Goal: Navigation & Orientation: Find specific page/section

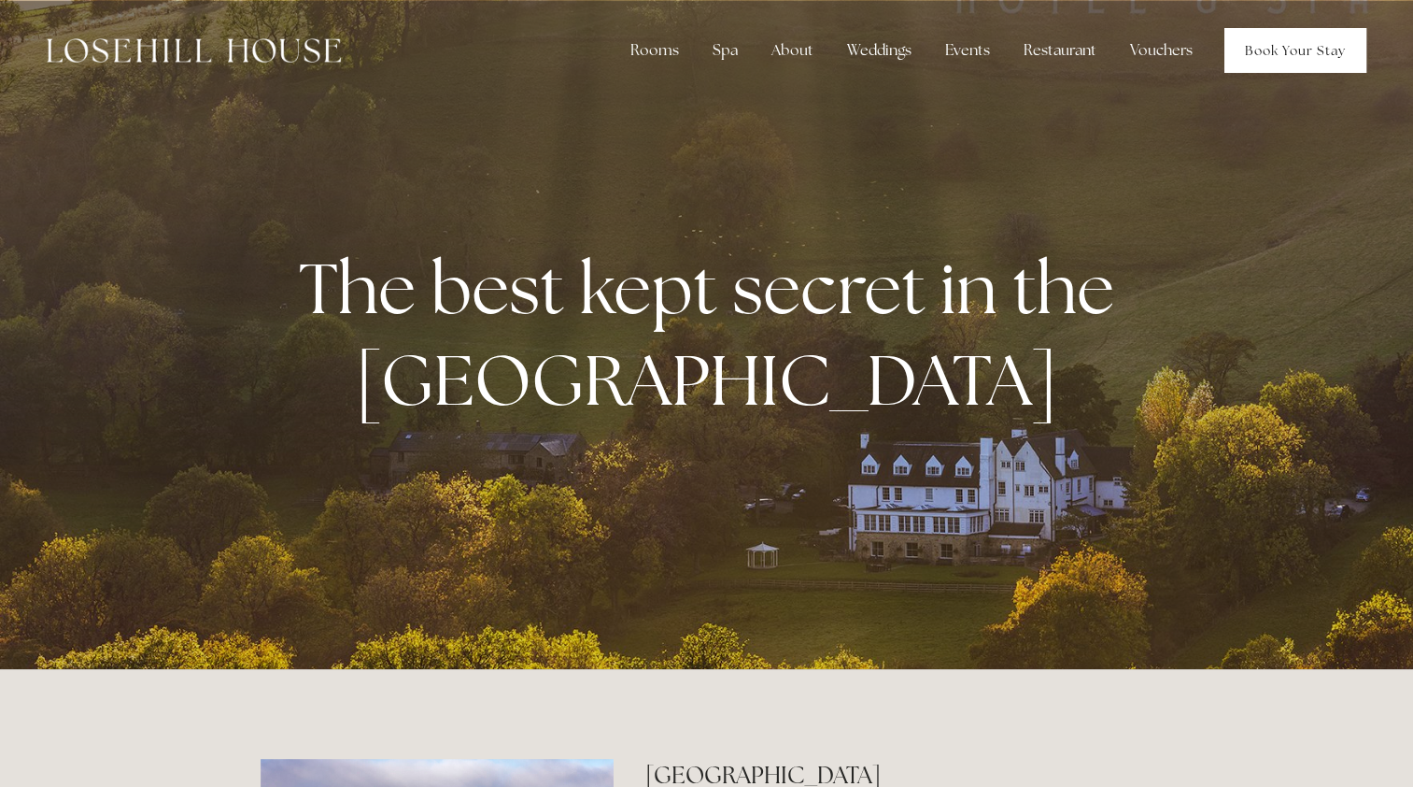
click at [1278, 47] on link "Book Your Stay" at bounding box center [1296, 50] width 142 height 45
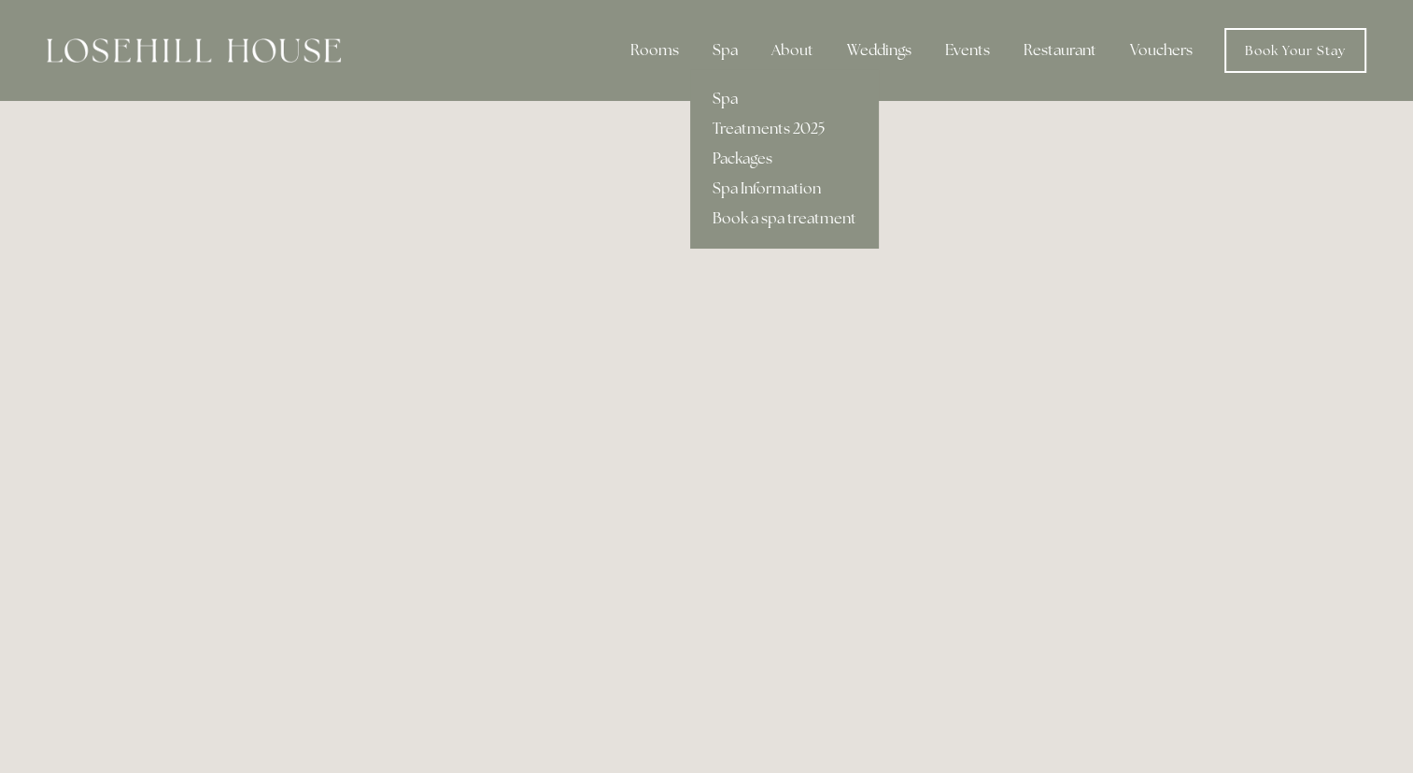
click at [723, 95] on link "Spa" at bounding box center [784, 99] width 189 height 30
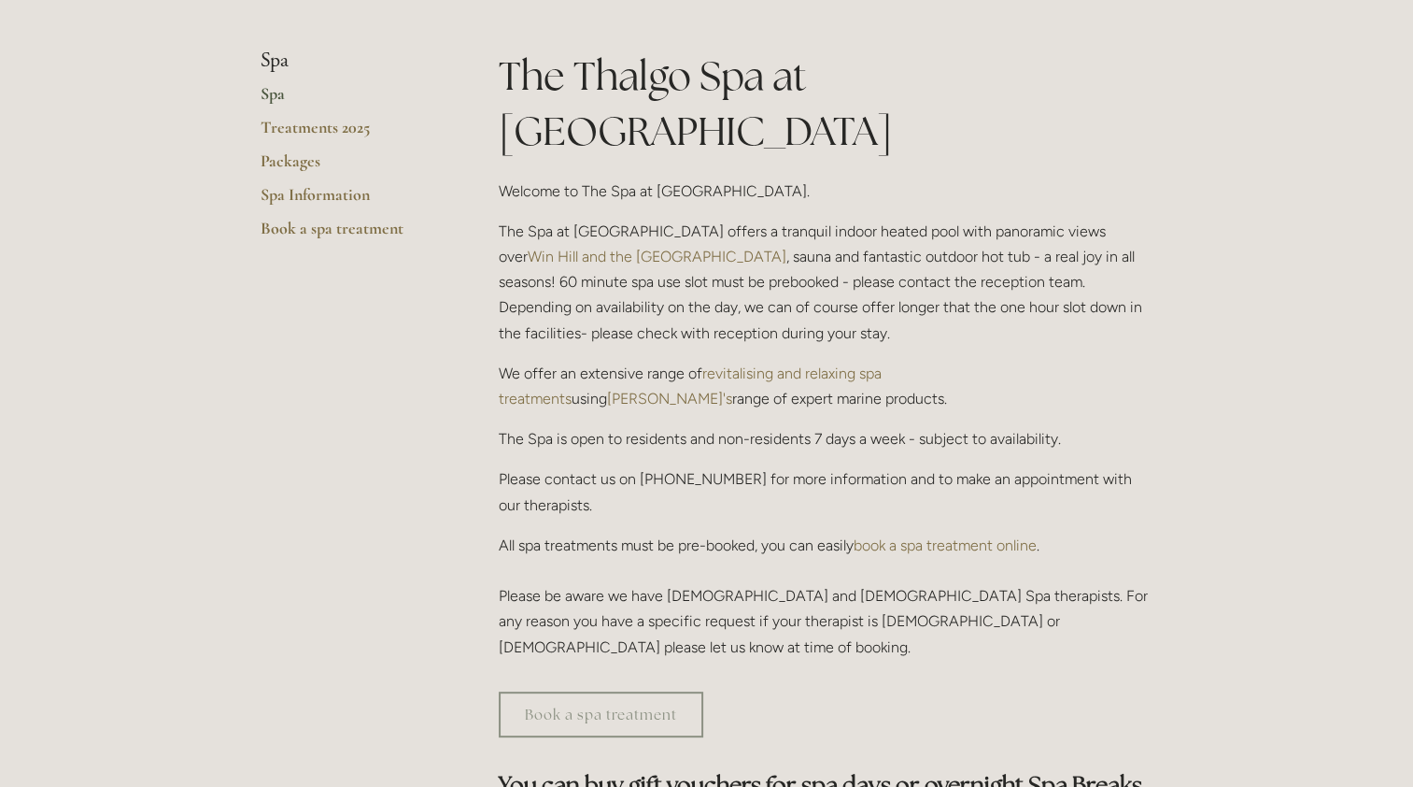
scroll to position [280, 0]
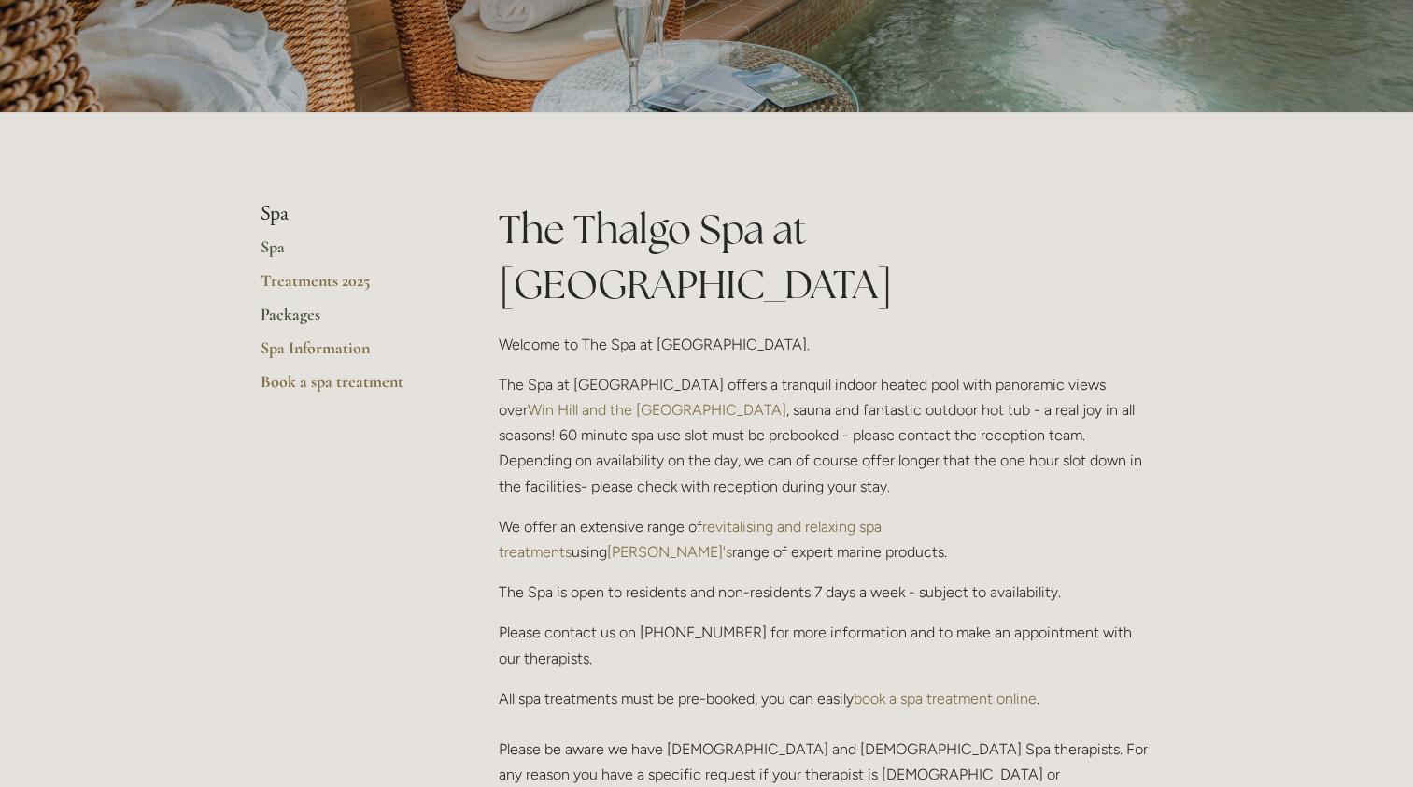
click at [290, 319] on link "Packages" at bounding box center [350, 321] width 178 height 34
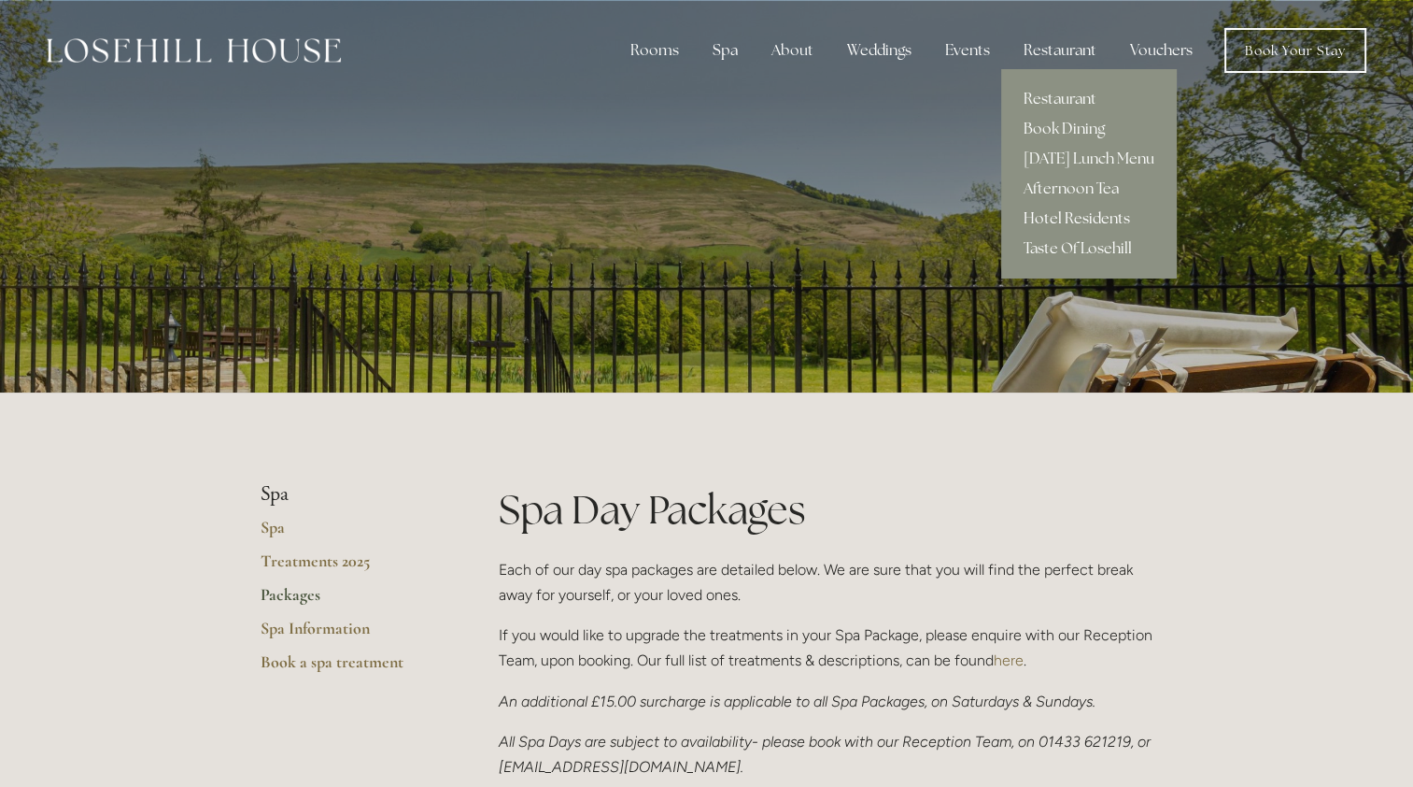
click at [1114, 218] on link "Hotel Residents" at bounding box center [1089, 219] width 176 height 30
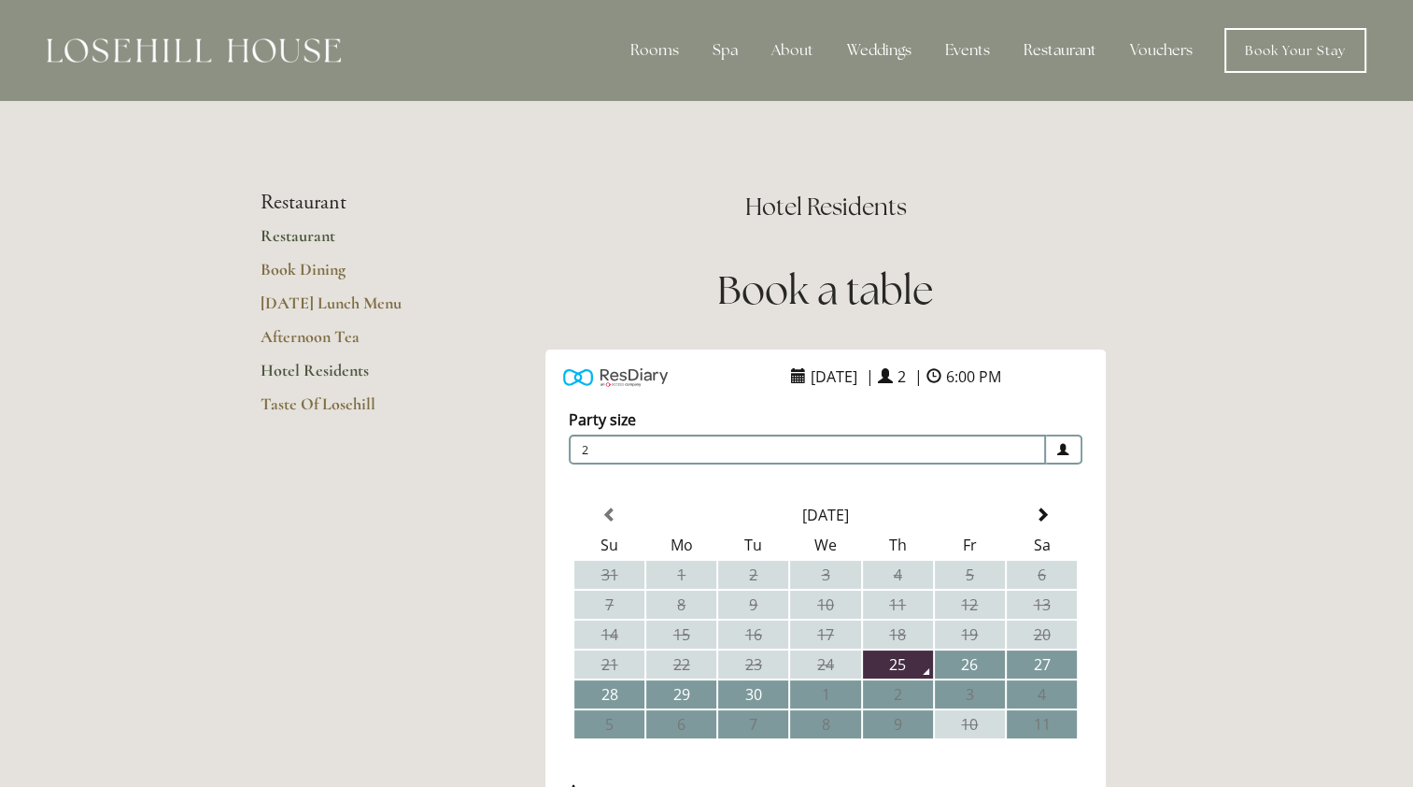
click at [319, 240] on link "Restaurant" at bounding box center [350, 242] width 178 height 34
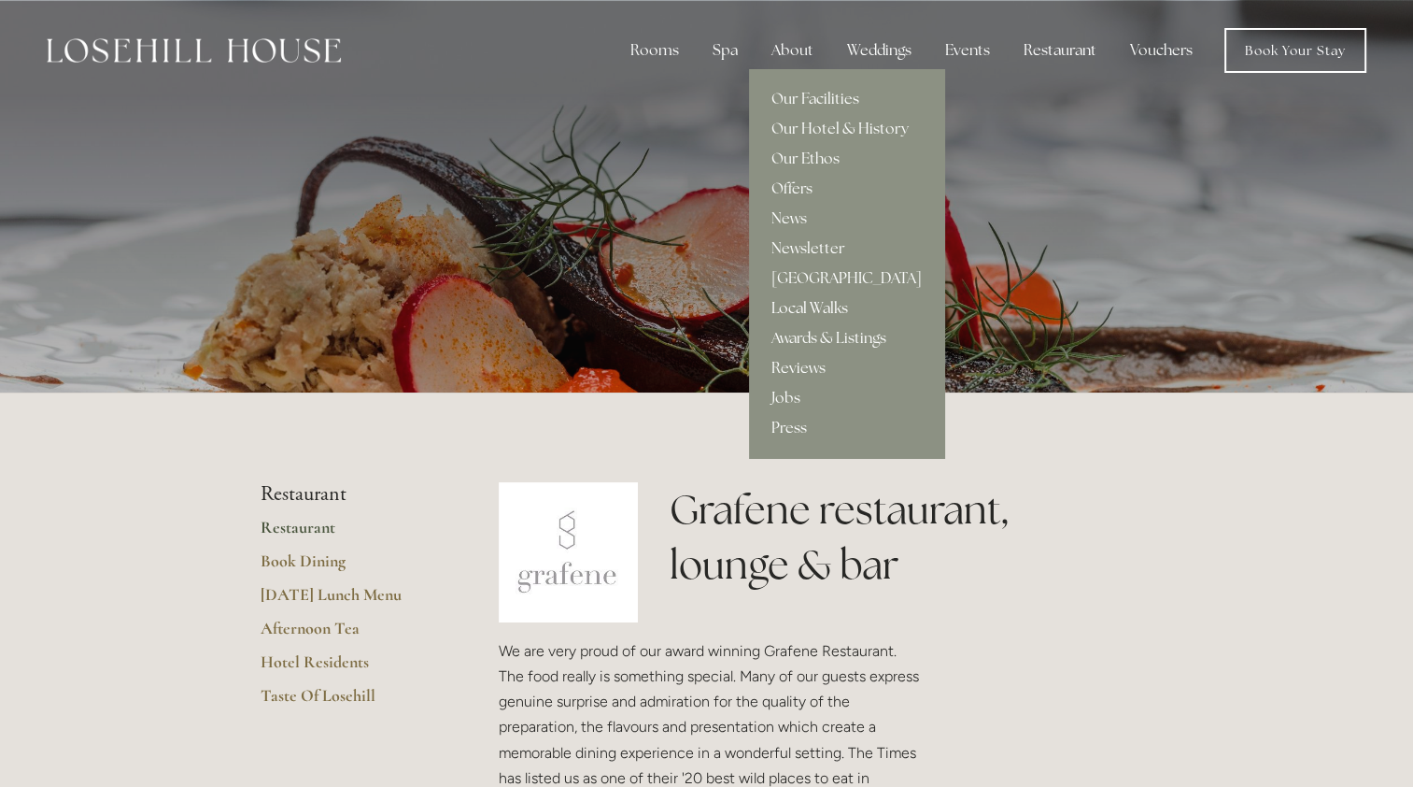
click at [807, 316] on link "Local Walks" at bounding box center [846, 308] width 195 height 30
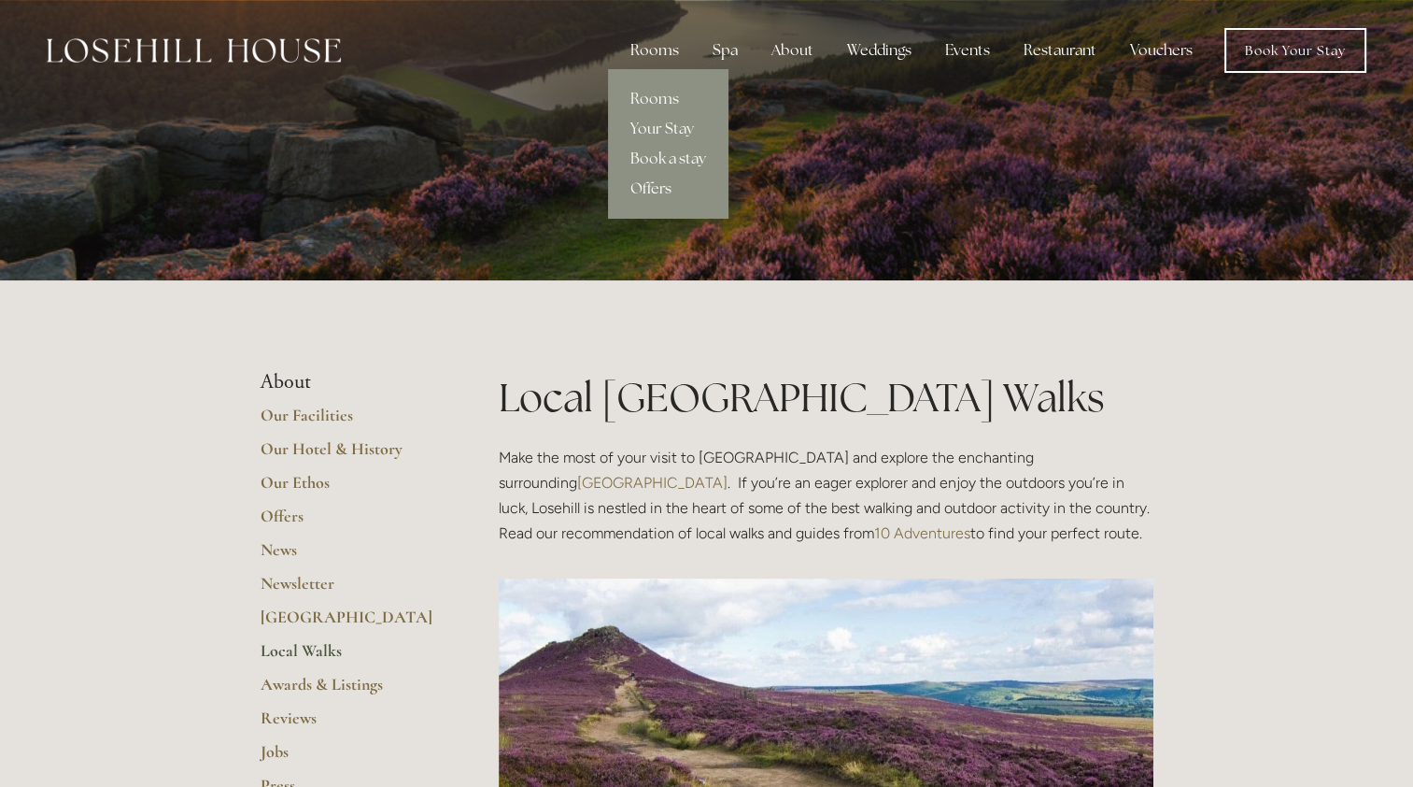
click at [658, 185] on link "Offers" at bounding box center [668, 189] width 121 height 30
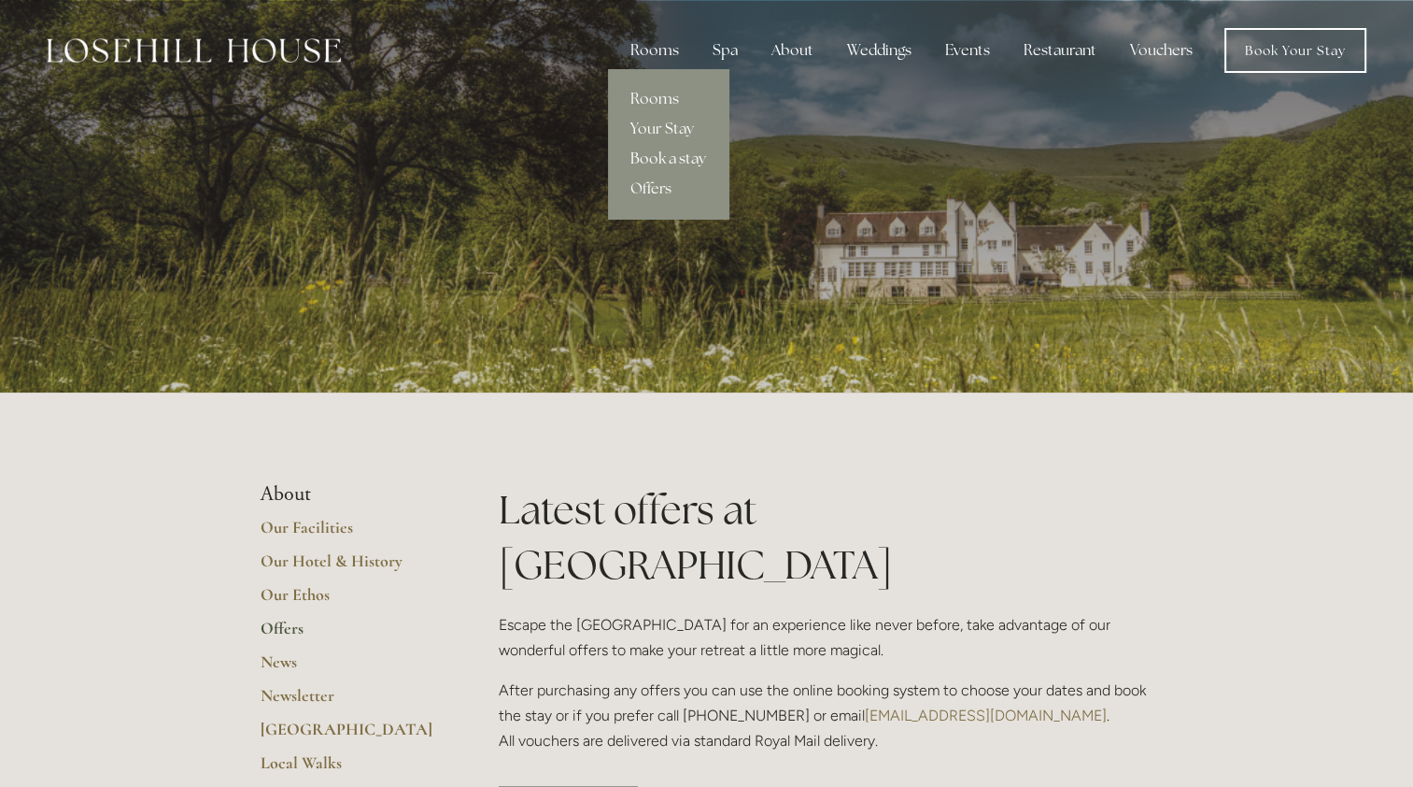
click at [684, 157] on link "Book a stay" at bounding box center [668, 159] width 121 height 30
